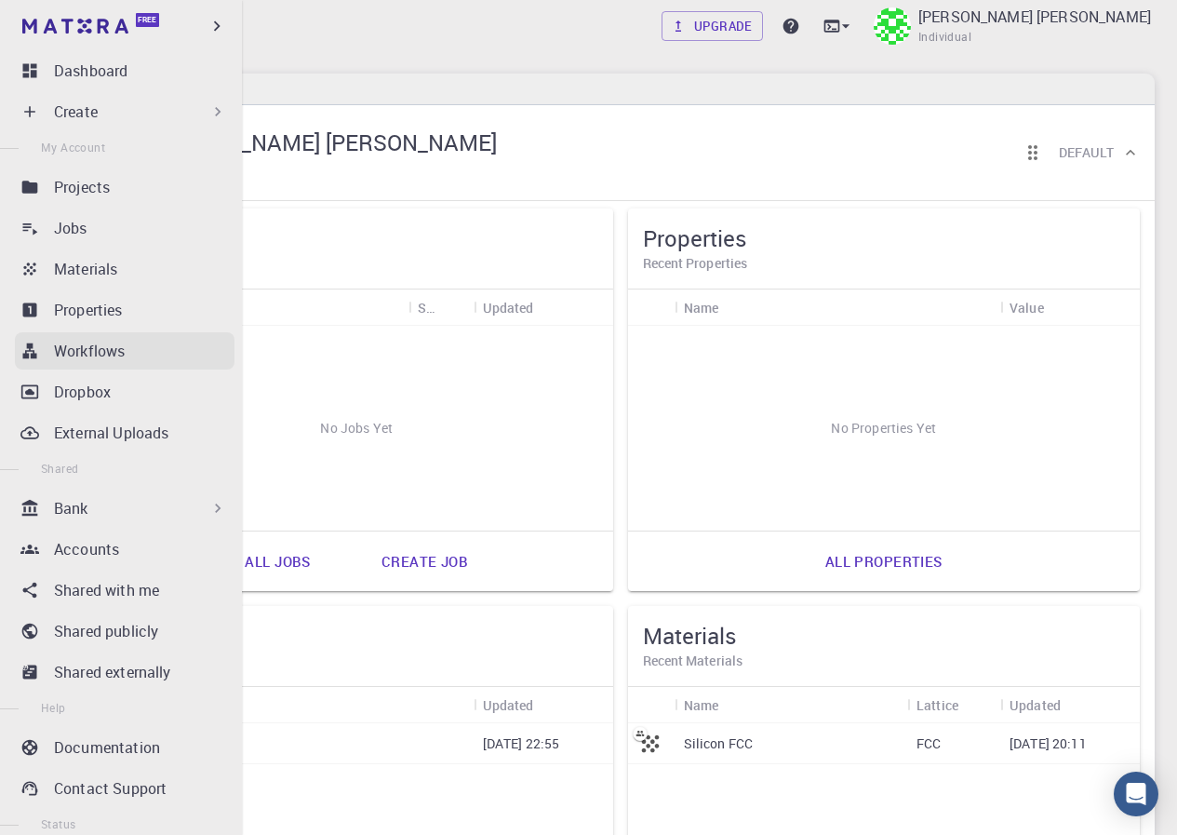
click at [70, 348] on p "Workflows" at bounding box center [89, 351] width 71 height 22
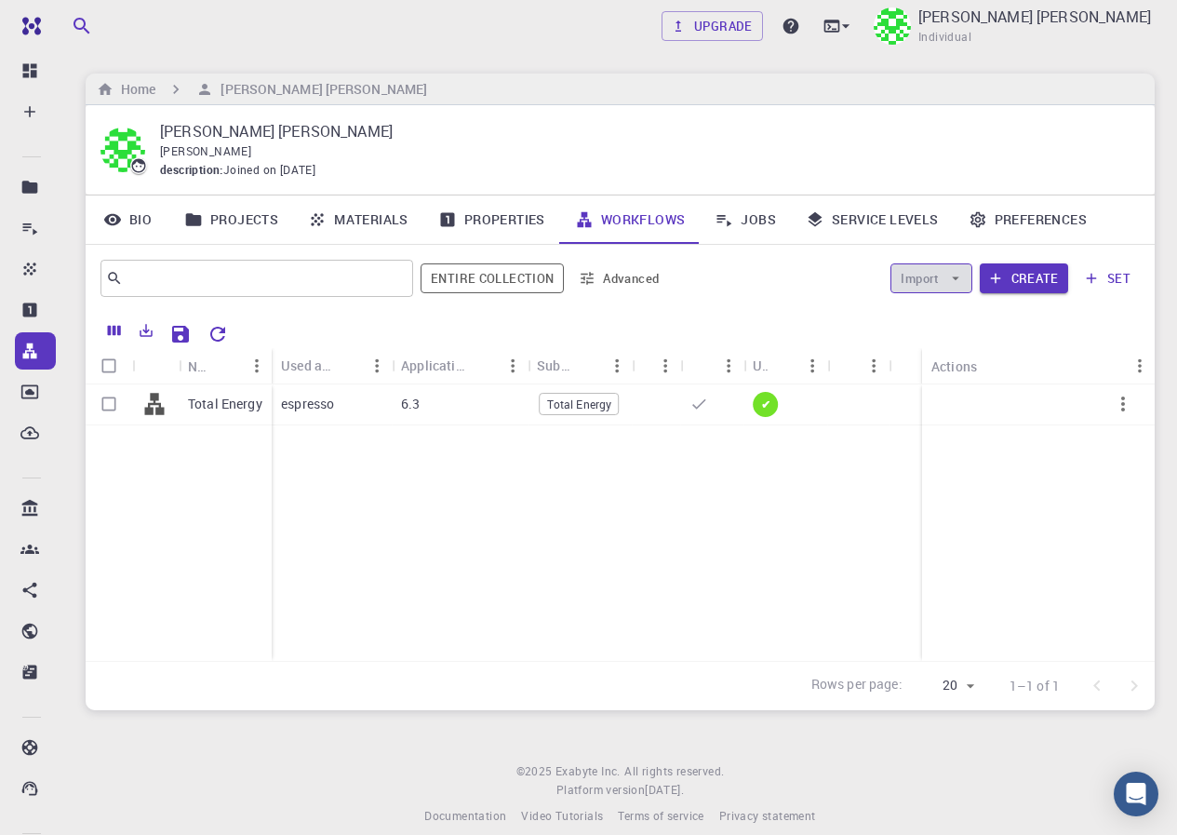
click at [926, 276] on button "Import" at bounding box center [931, 278] width 81 height 30
click at [947, 309] on span "Import From Bank" at bounding box center [989, 315] width 96 height 19
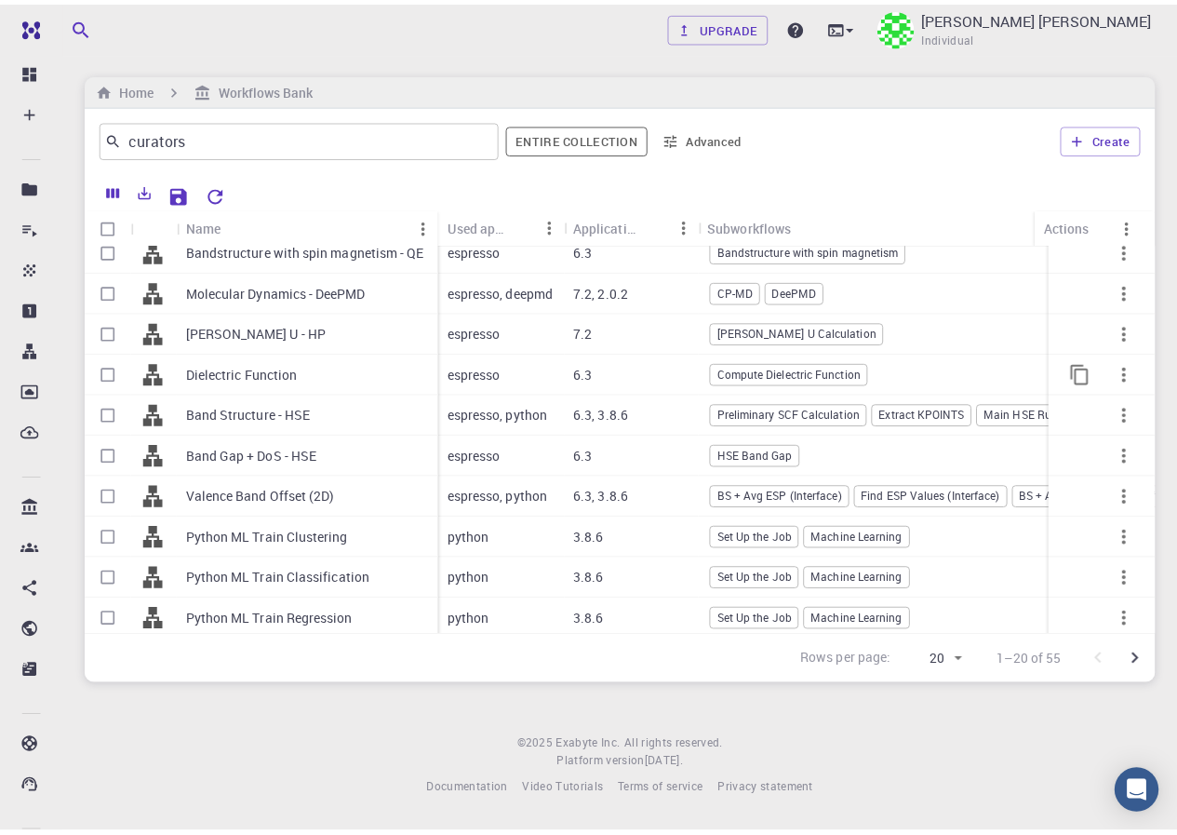
scroll to position [442, 0]
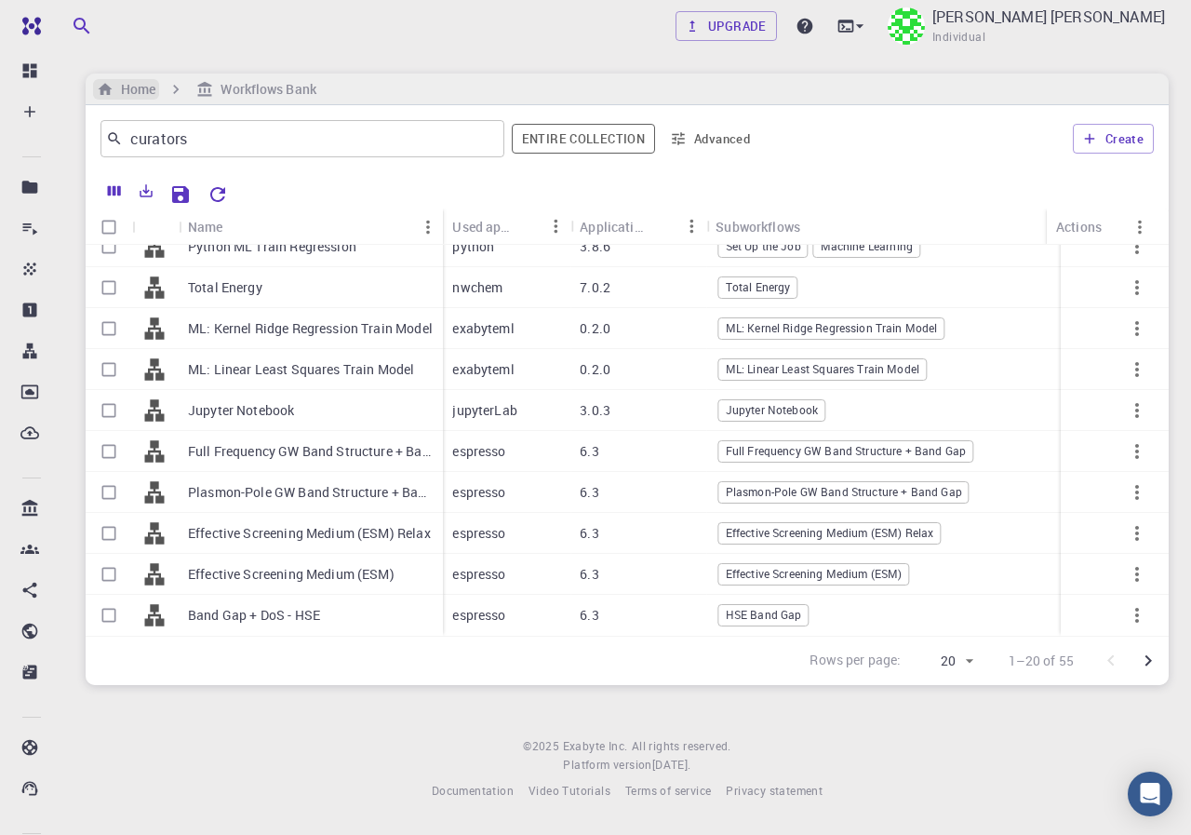
click at [124, 84] on h6 "Home" at bounding box center [135, 89] width 42 height 20
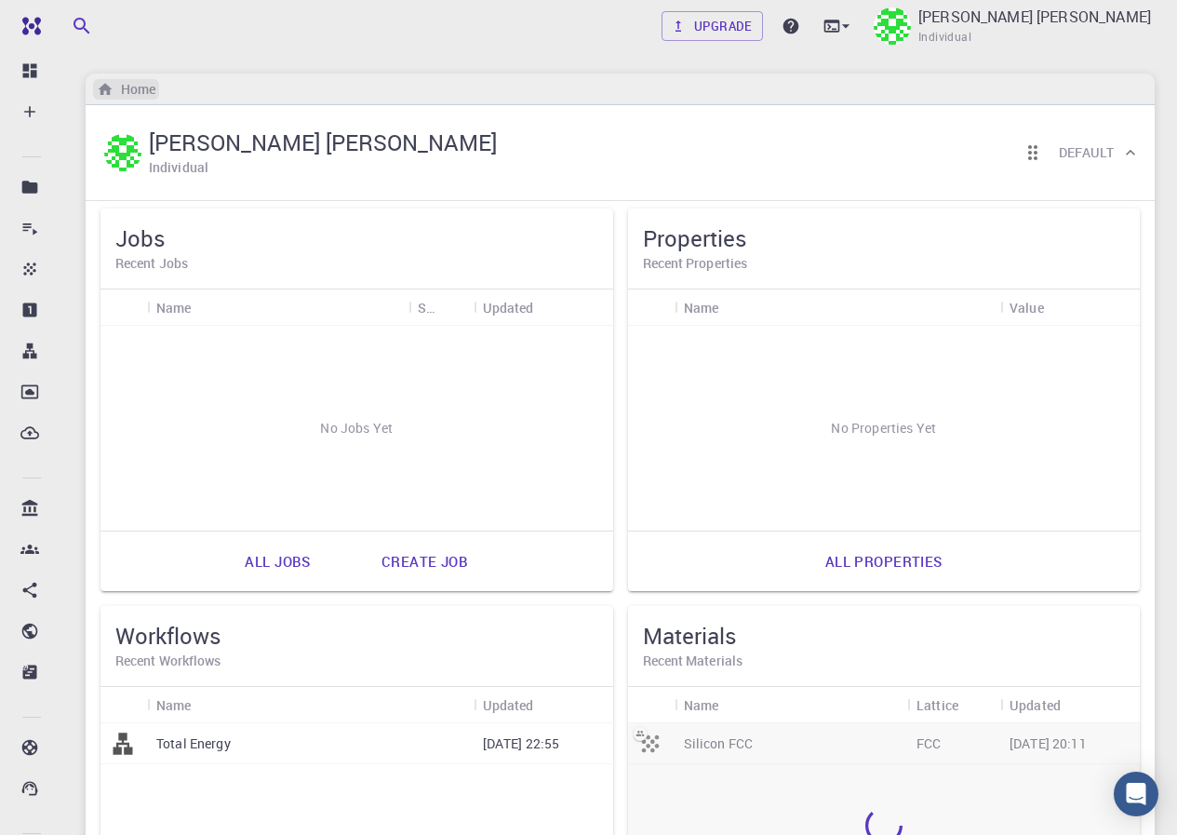
click at [124, 84] on h6 "Home" at bounding box center [135, 89] width 42 height 20
